Goal: Information Seeking & Learning: Check status

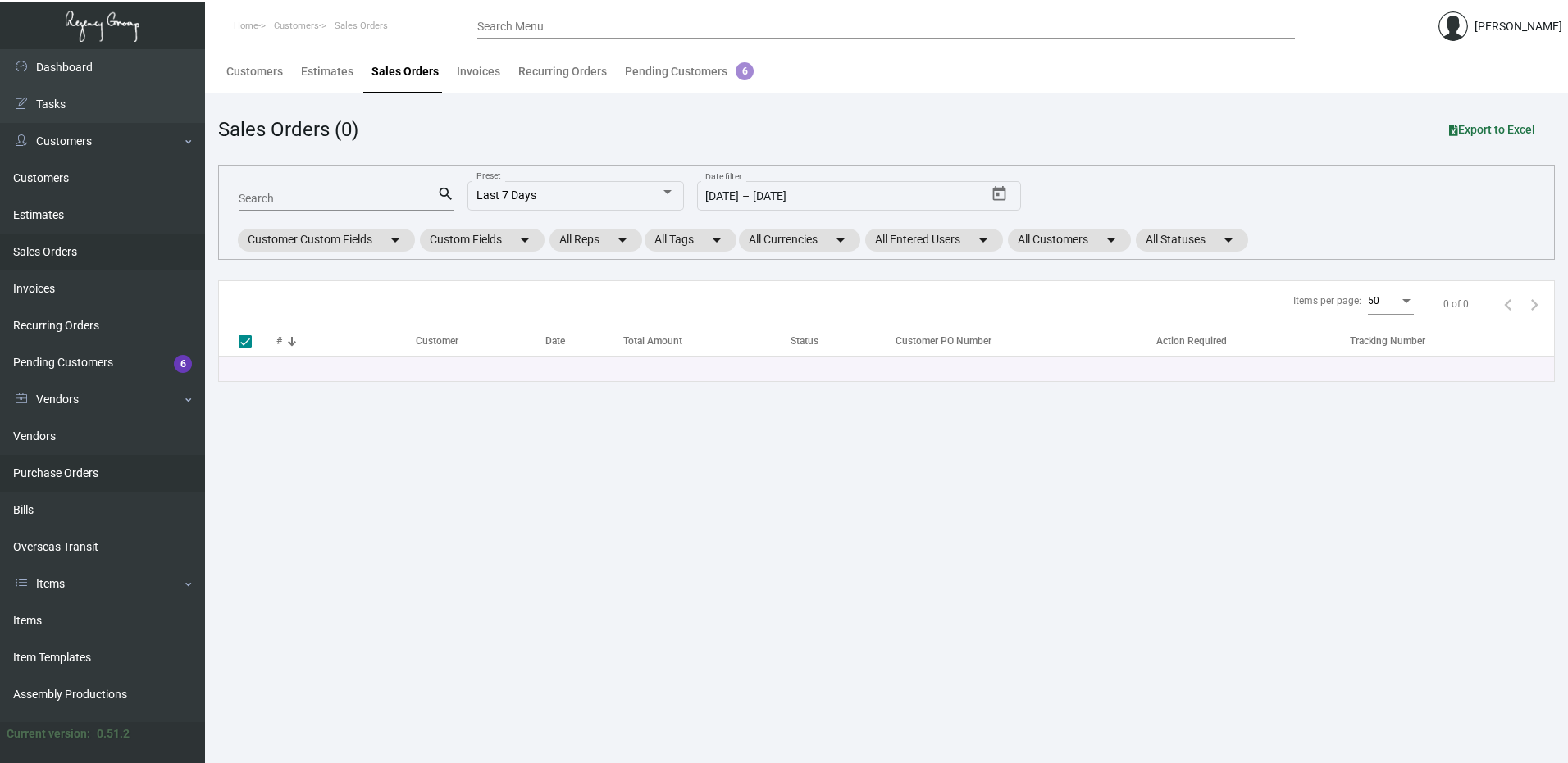
click at [62, 476] on link "Purchase Orders" at bounding box center [102, 474] width 205 height 37
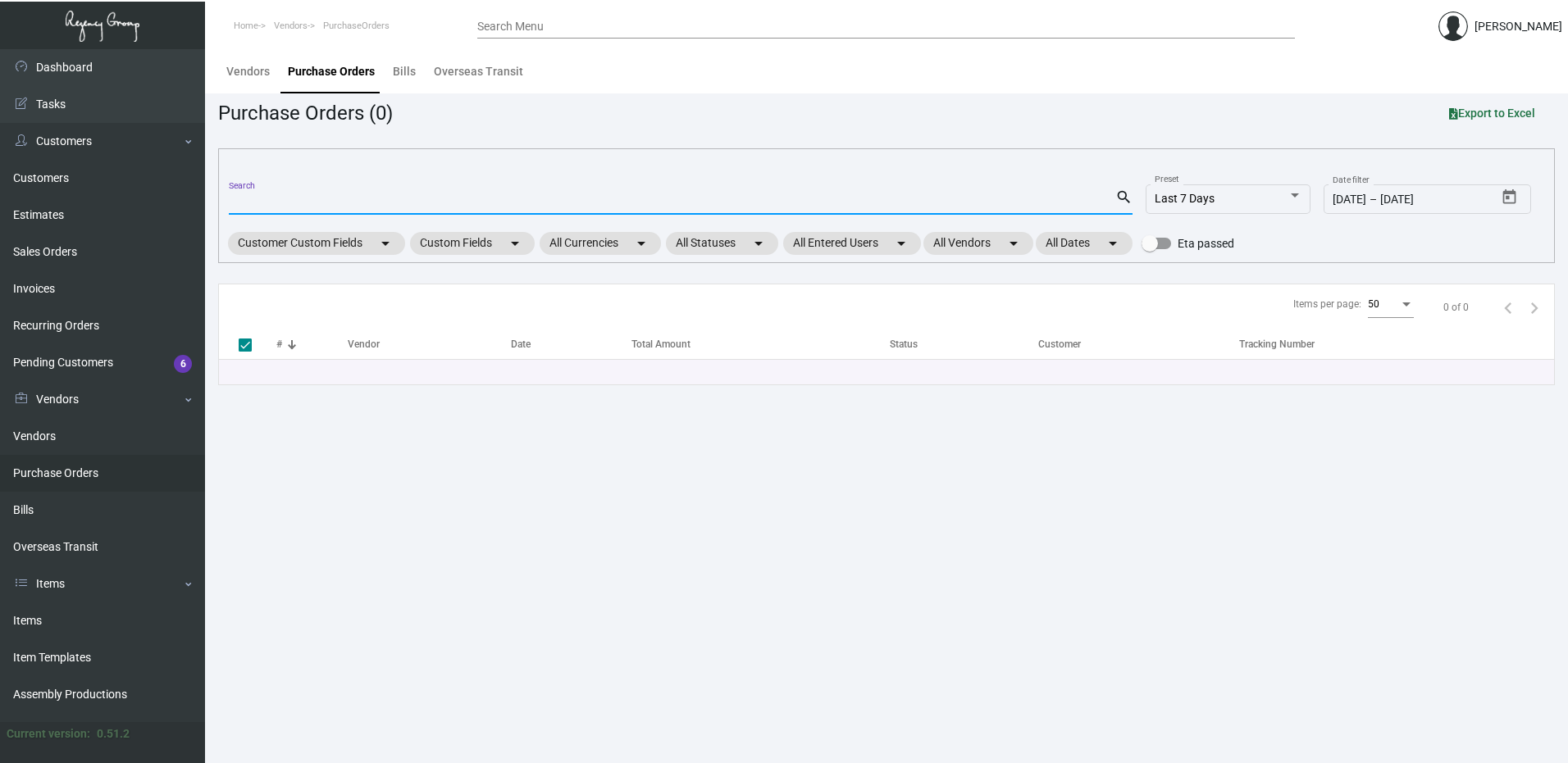
click at [281, 205] on input "Search" at bounding box center [672, 203] width 886 height 13
paste input "95000"
type input "95000"
checkbox input "false"
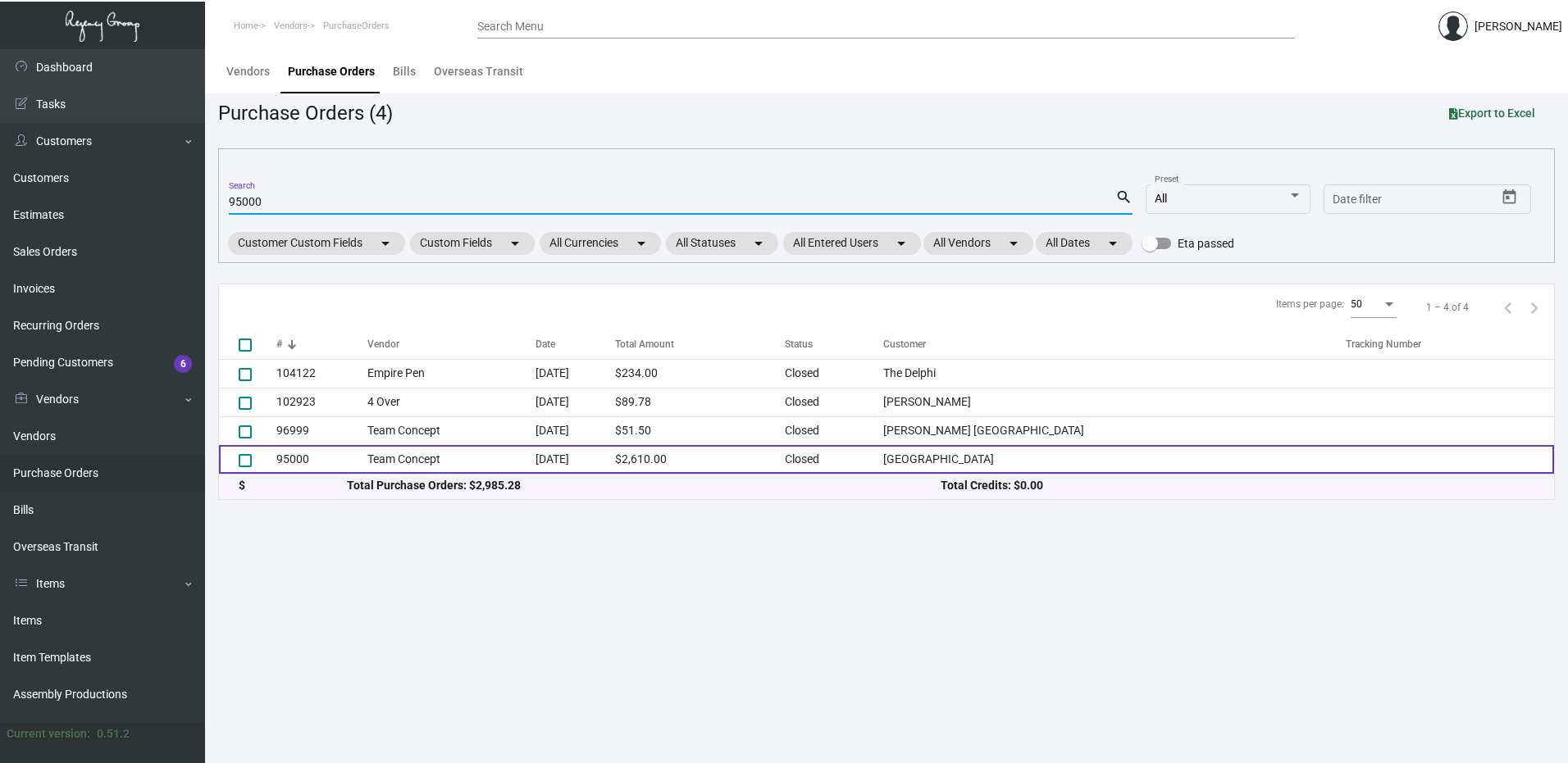
click at [287, 457] on td "95000" at bounding box center [322, 459] width 91 height 28
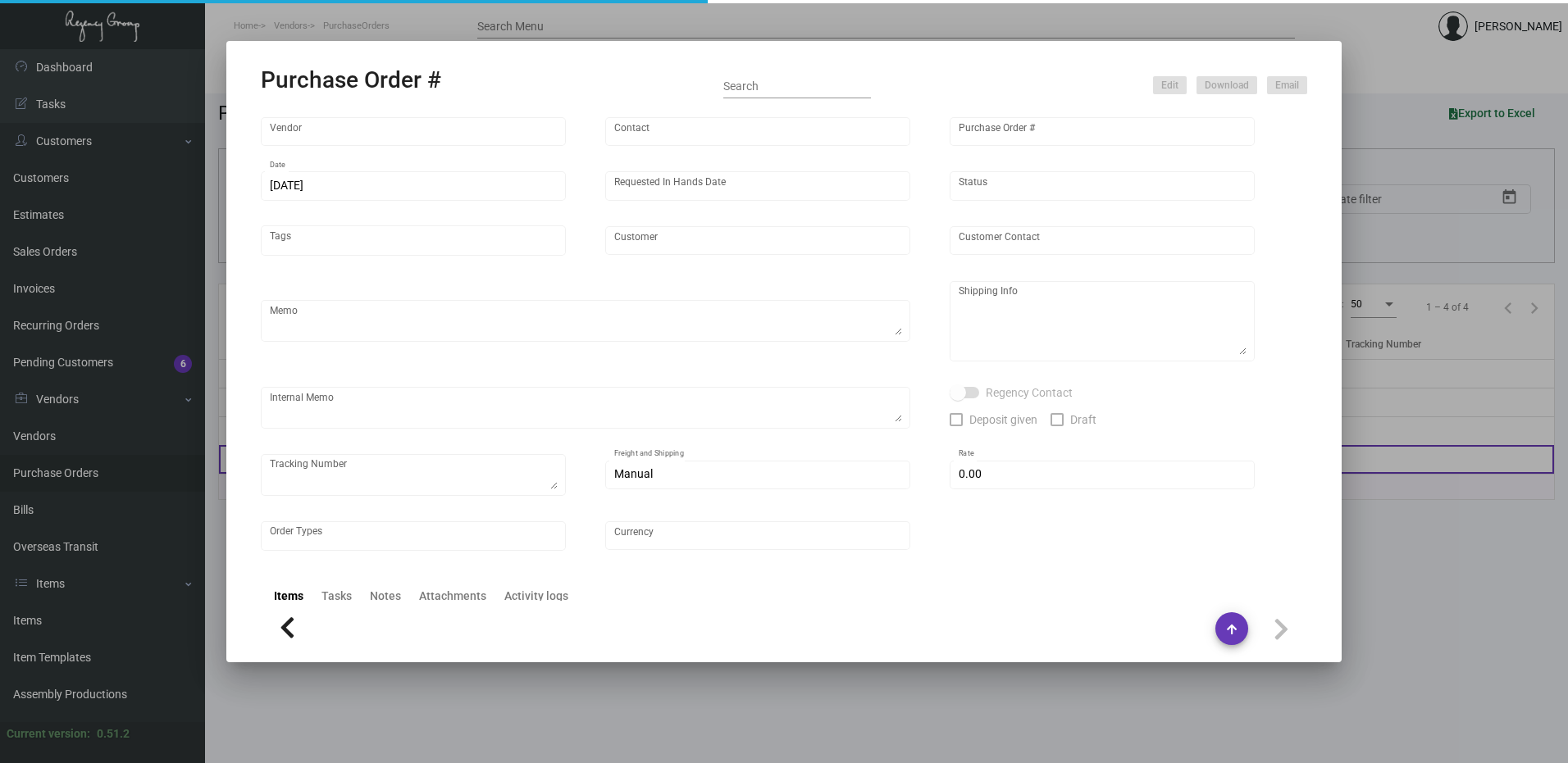
type input "Team Concept"
type input "[PERSON_NAME]"
type input "95000"
type input "[DATE]"
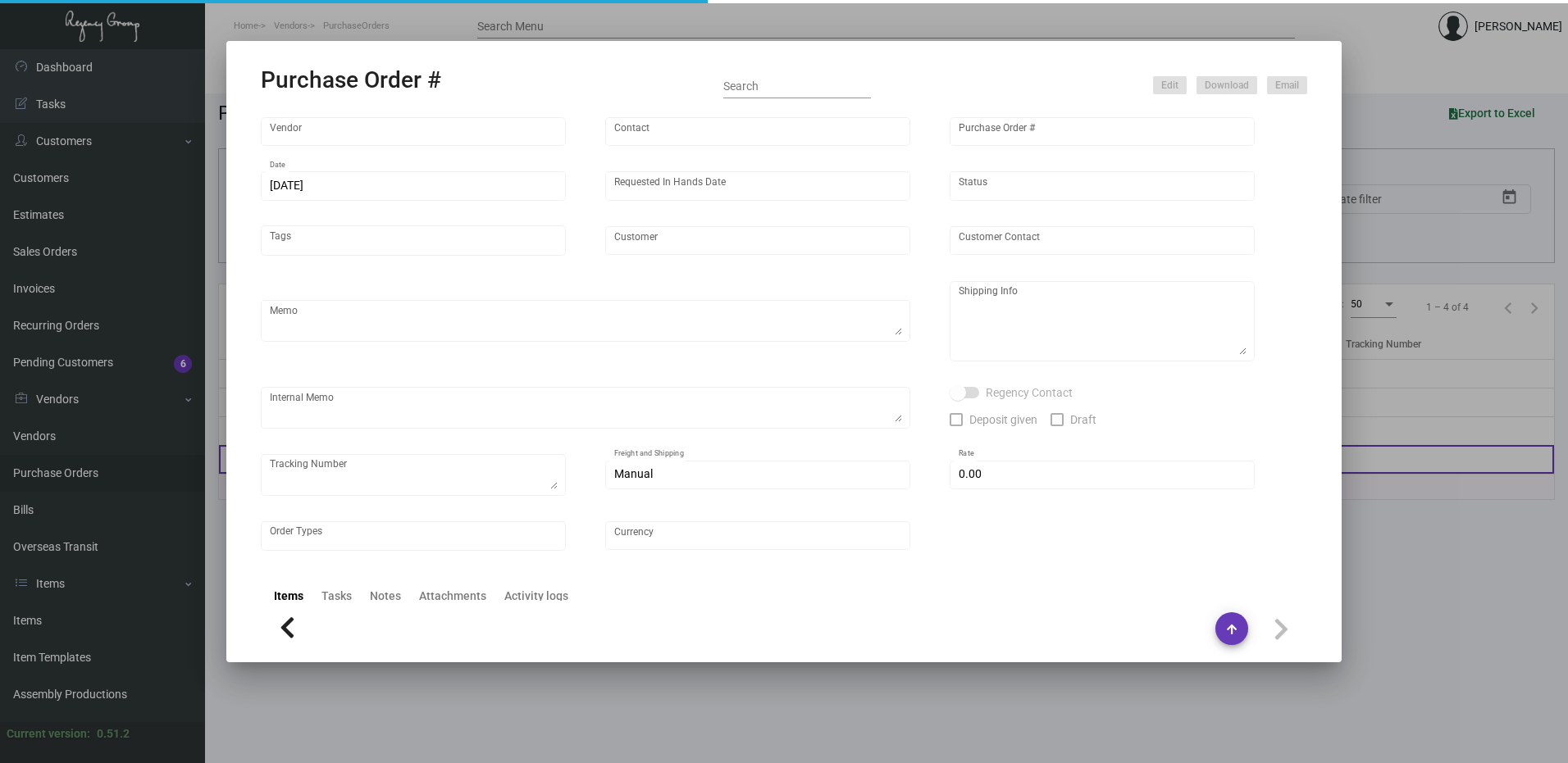
type input "[GEOGRAPHIC_DATA]"
type textarea ""NJ Warehouse The Regency Group – NJ Warehouse Attn: Receiving Department [STRE…"
type input "$ 0.00"
type input "United States Dollar $"
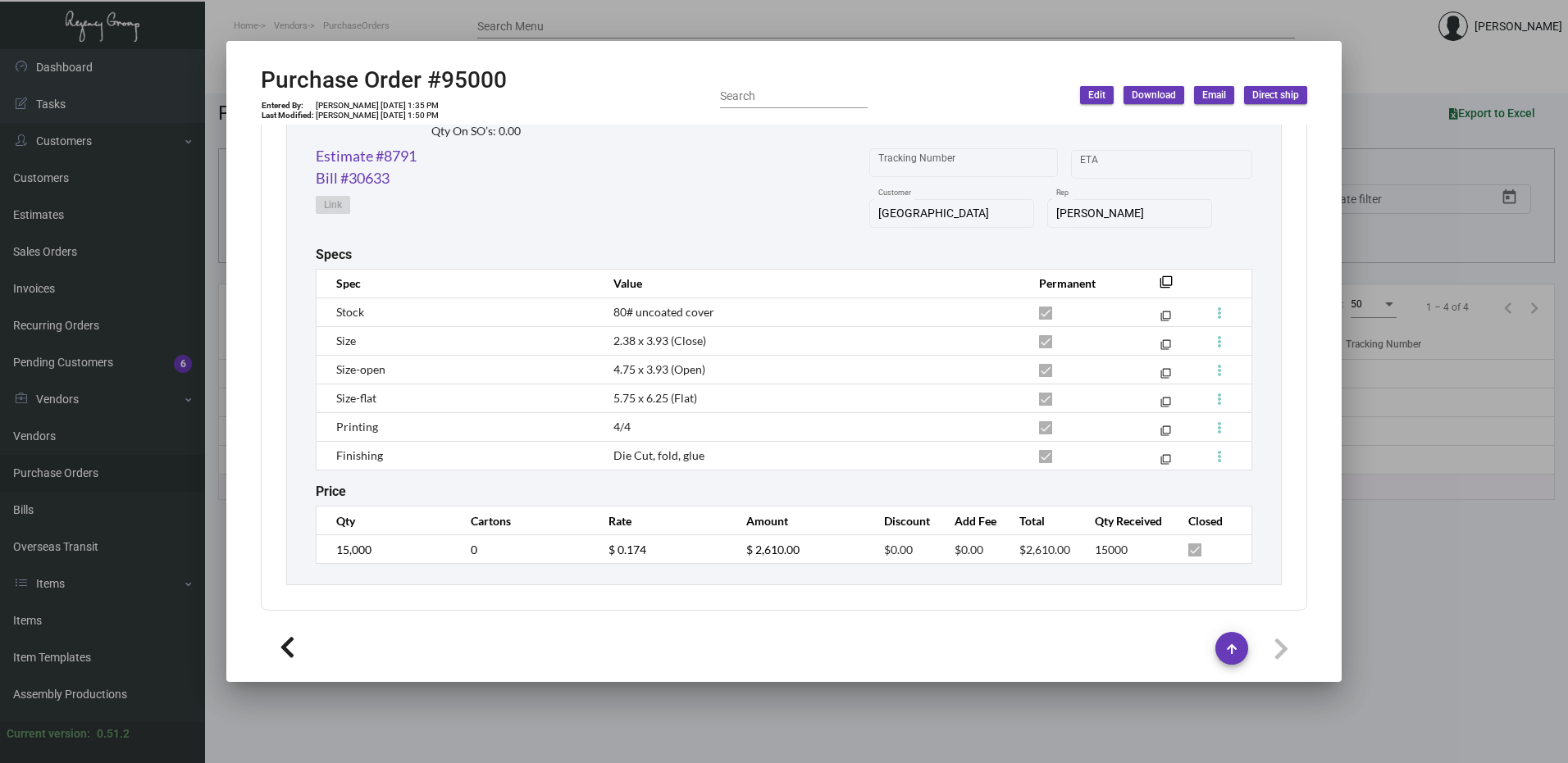
scroll to position [854, 0]
